Goal: Information Seeking & Learning: Understand process/instructions

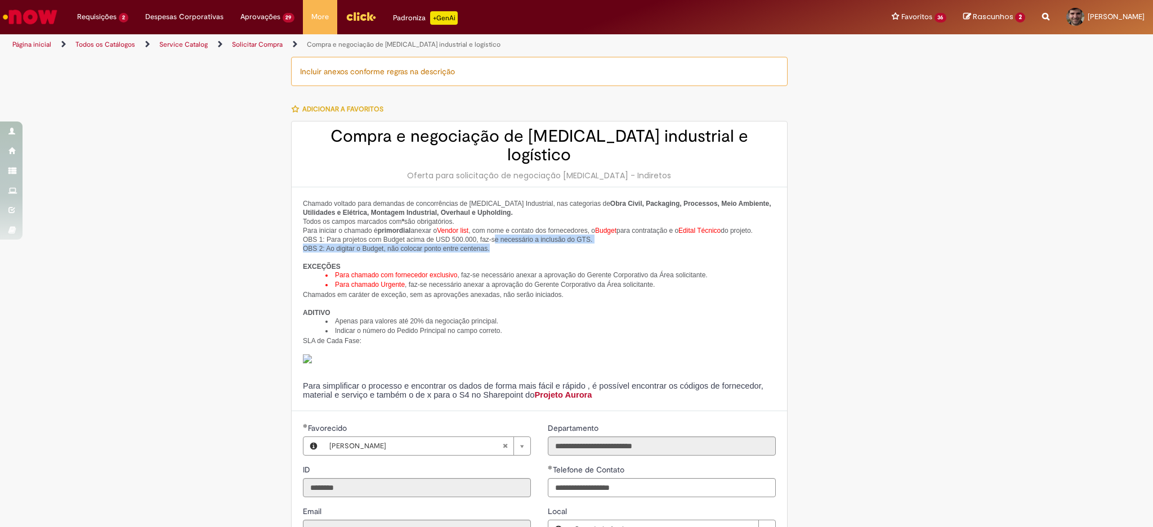
drag, startPoint x: 482, startPoint y: 223, endPoint x: 593, endPoint y: 246, distance: 113.1
click at [593, 245] on div "Chamado voltado para demandas de concorrências de [MEDICAL_DATA] Industrial, na…" at bounding box center [539, 299] width 473 height 201
click at [594, 253] on p at bounding box center [539, 257] width 473 height 9
drag, startPoint x: 503, startPoint y: 224, endPoint x: 601, endPoint y: 253, distance: 102.6
click at [595, 252] on div "Chamado voltado para demandas de concorrências de [MEDICAL_DATA] Industrial, na…" at bounding box center [539, 299] width 473 height 201
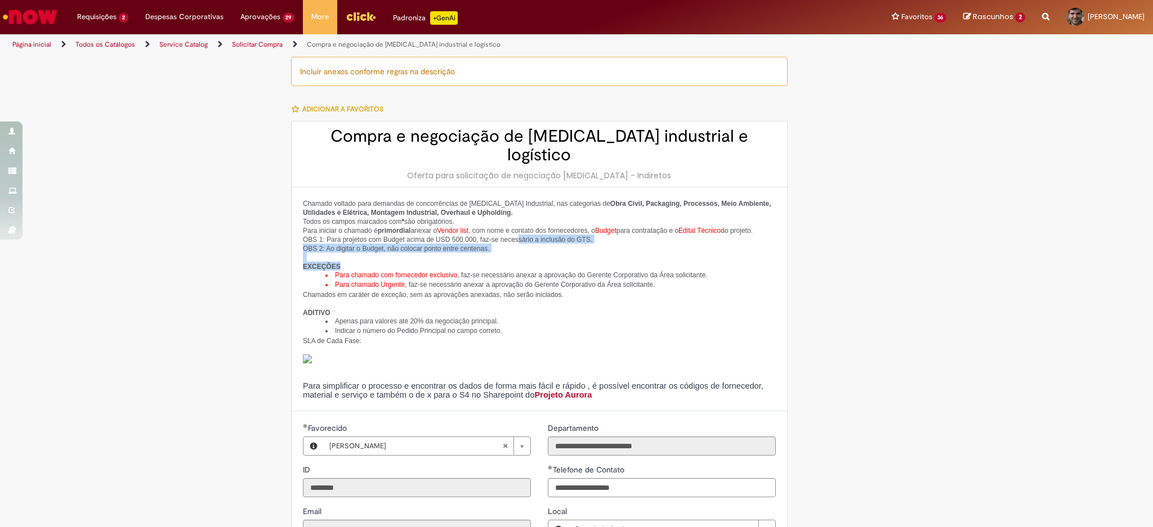
click at [611, 262] on p "EXCEÇÕES" at bounding box center [539, 266] width 473 height 9
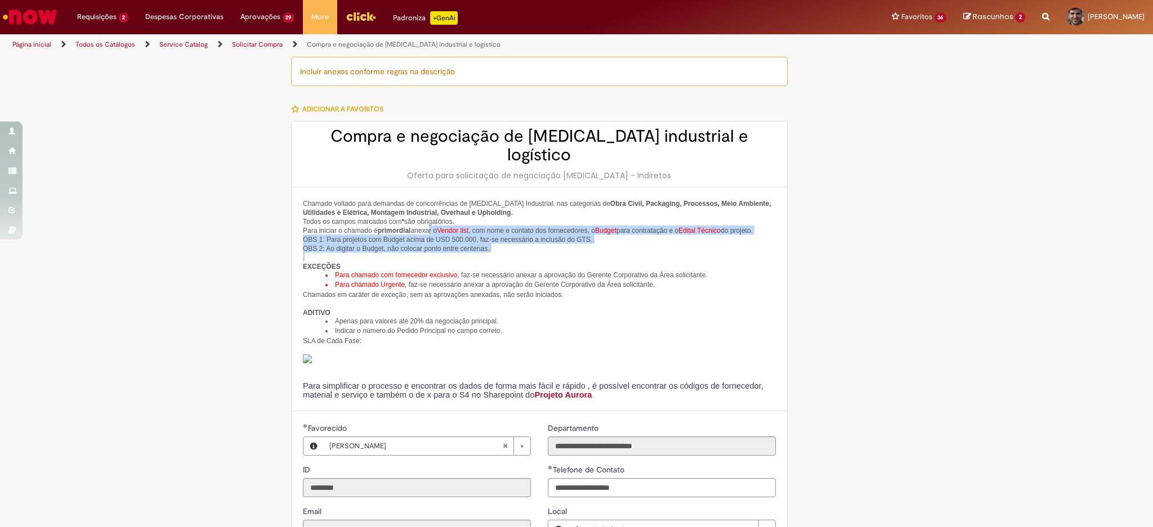
drag, startPoint x: 420, startPoint y: 215, endPoint x: 592, endPoint y: 256, distance: 177.1
click at [571, 247] on div "Chamado voltado para demandas de concorrências de [MEDICAL_DATA] Industrial, na…" at bounding box center [539, 299] width 473 height 201
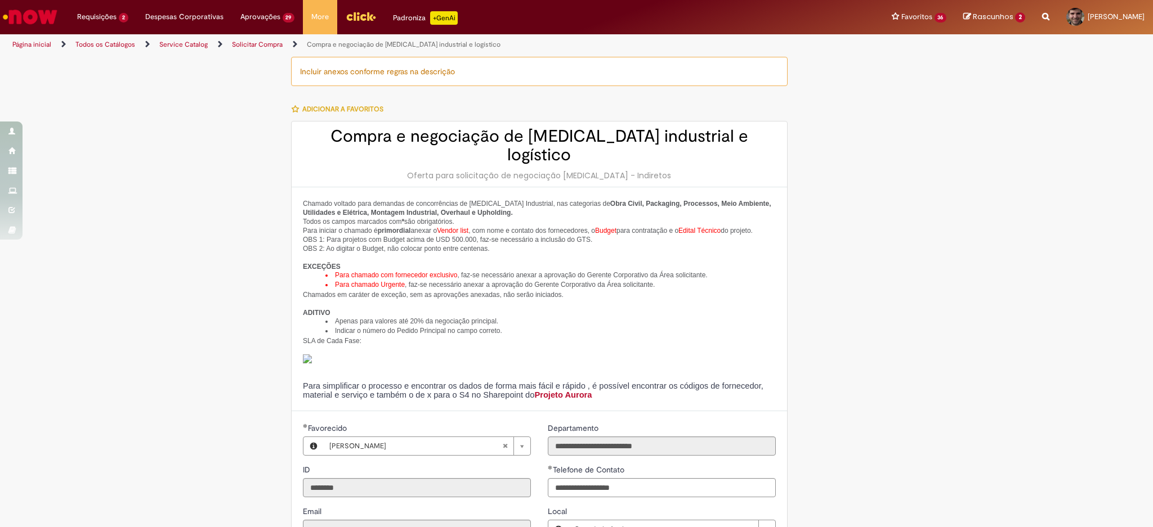
click at [593, 262] on p "EXCEÇÕES" at bounding box center [539, 266] width 473 height 9
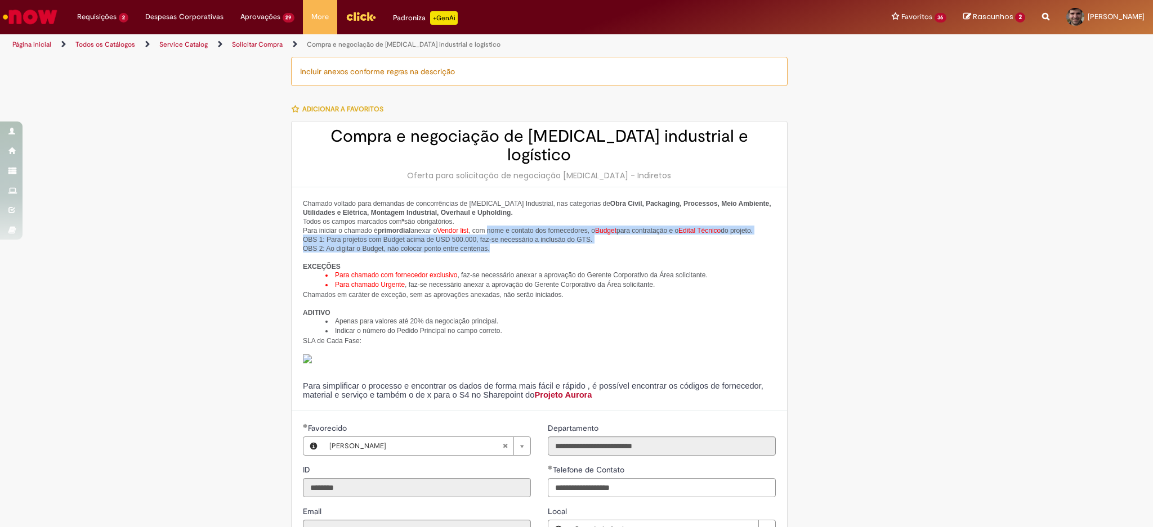
drag, startPoint x: 499, startPoint y: 217, endPoint x: 586, endPoint y: 234, distance: 88.3
click at [586, 234] on p "Para iniciar o chamado é primordial anexar o Vendor list , com nome e contato d…" at bounding box center [539, 239] width 473 height 27
click at [606, 239] on p "Para iniciar o chamado é primordial anexar o Vendor list , com nome e contato d…" at bounding box center [539, 239] width 473 height 27
drag, startPoint x: 582, startPoint y: 216, endPoint x: 641, endPoint y: 229, distance: 59.8
click at [637, 229] on div "Chamado voltado para demandas de concorrências de [MEDICAL_DATA] Industrial, na…" at bounding box center [539, 299] width 473 height 201
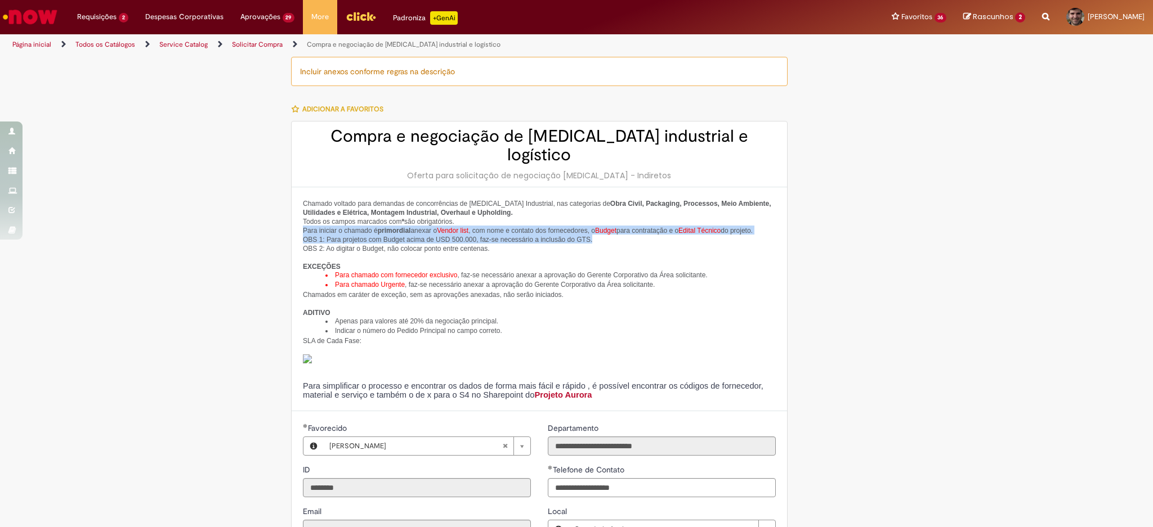
click at [641, 229] on p "Para iniciar o chamado é primordial anexar o Vendor list , com nome e contato d…" at bounding box center [539, 239] width 473 height 27
click at [597, 227] on span "Budget" at bounding box center [605, 231] width 21 height 8
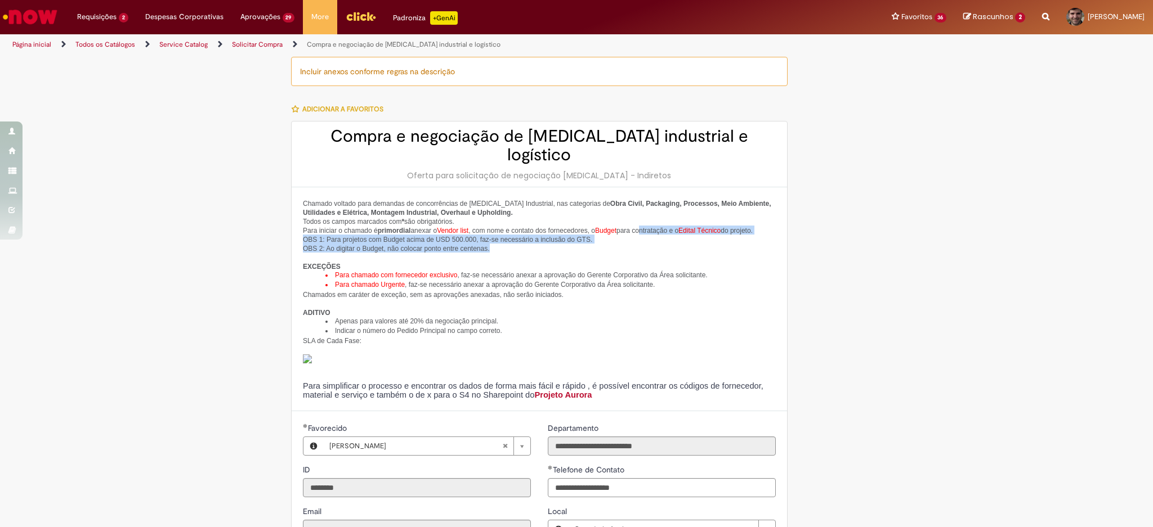
drag, startPoint x: 638, startPoint y: 216, endPoint x: 722, endPoint y: 239, distance: 86.4
click at [721, 238] on p "Para iniciar o chamado é primordial anexar o Vendor list , com nome e contato d…" at bounding box center [539, 239] width 473 height 27
click at [722, 239] on p "Para iniciar o chamado é primordial anexar o Vendor list , com nome e contato d…" at bounding box center [539, 239] width 473 height 27
drag, startPoint x: 704, startPoint y: 211, endPoint x: 724, endPoint y: 223, distance: 23.9
click at [724, 226] on p "Para iniciar o chamado é primordial anexar o Vendor list , com nome e contato d…" at bounding box center [539, 239] width 473 height 27
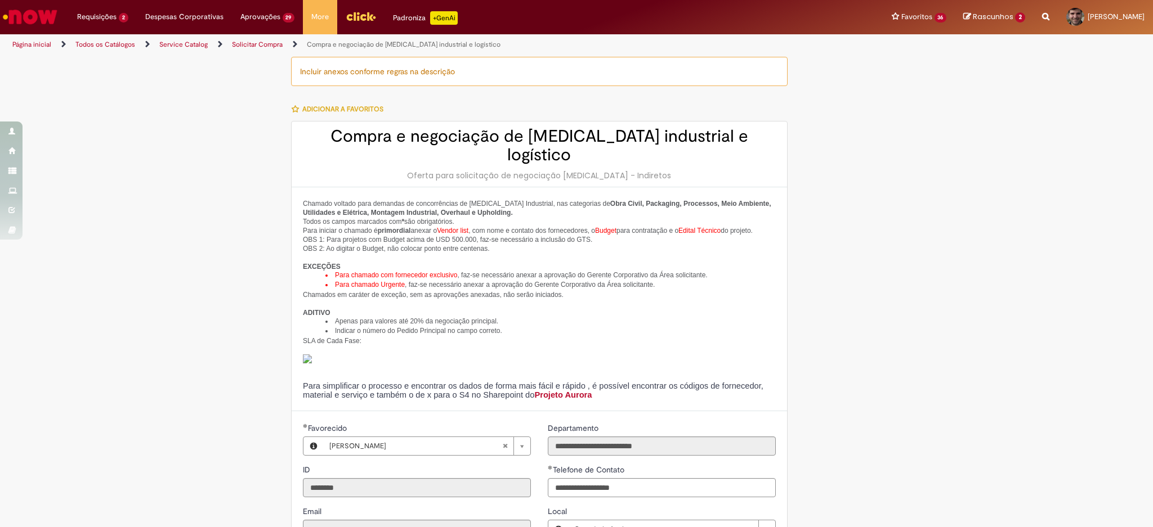
click at [693, 227] on span "Edital Técnico" at bounding box center [699, 231] width 42 height 8
